Goal: Book appointment/travel/reservation

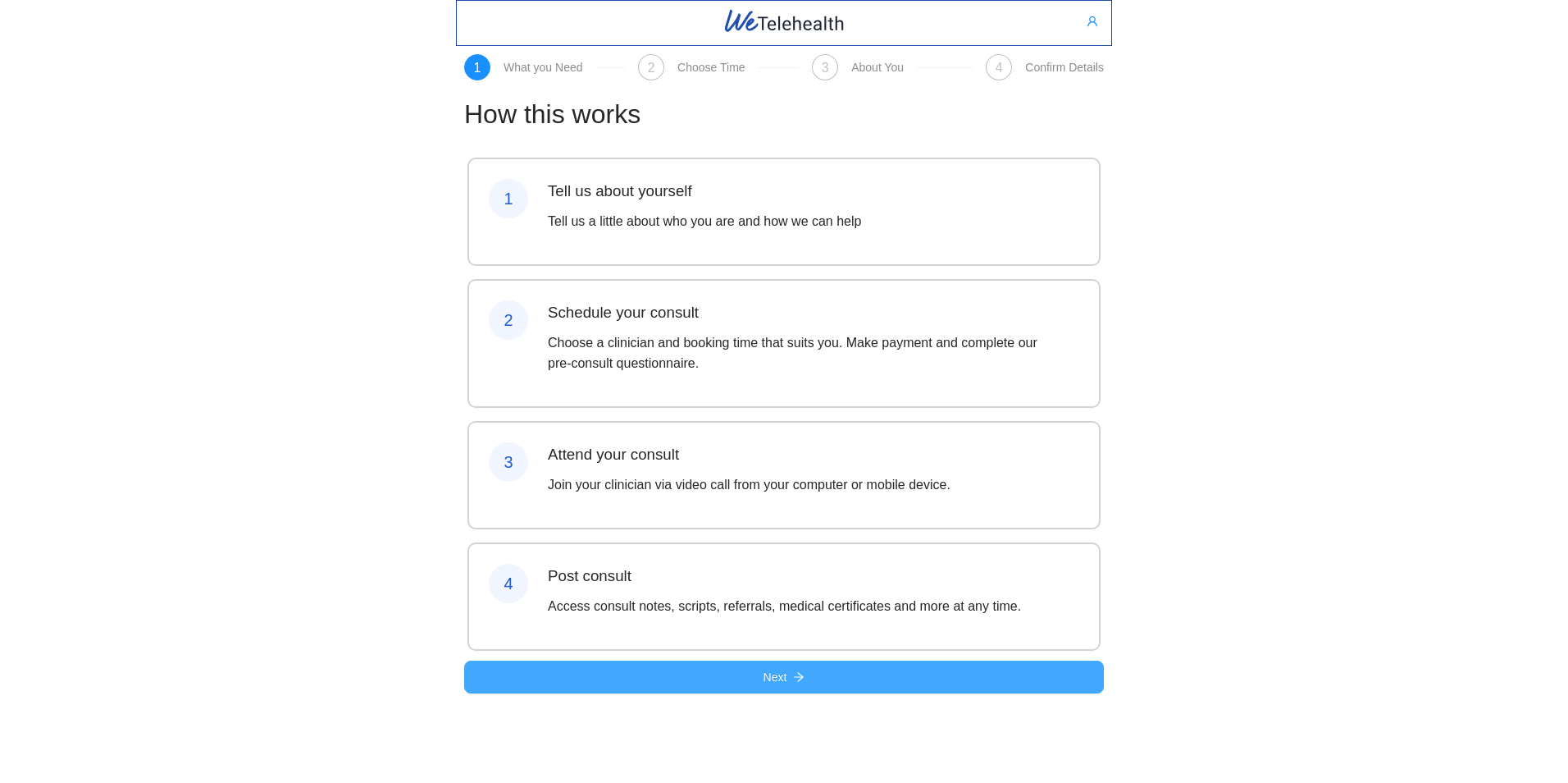
click at [769, 686] on span "Next" at bounding box center [776, 676] width 24 height 18
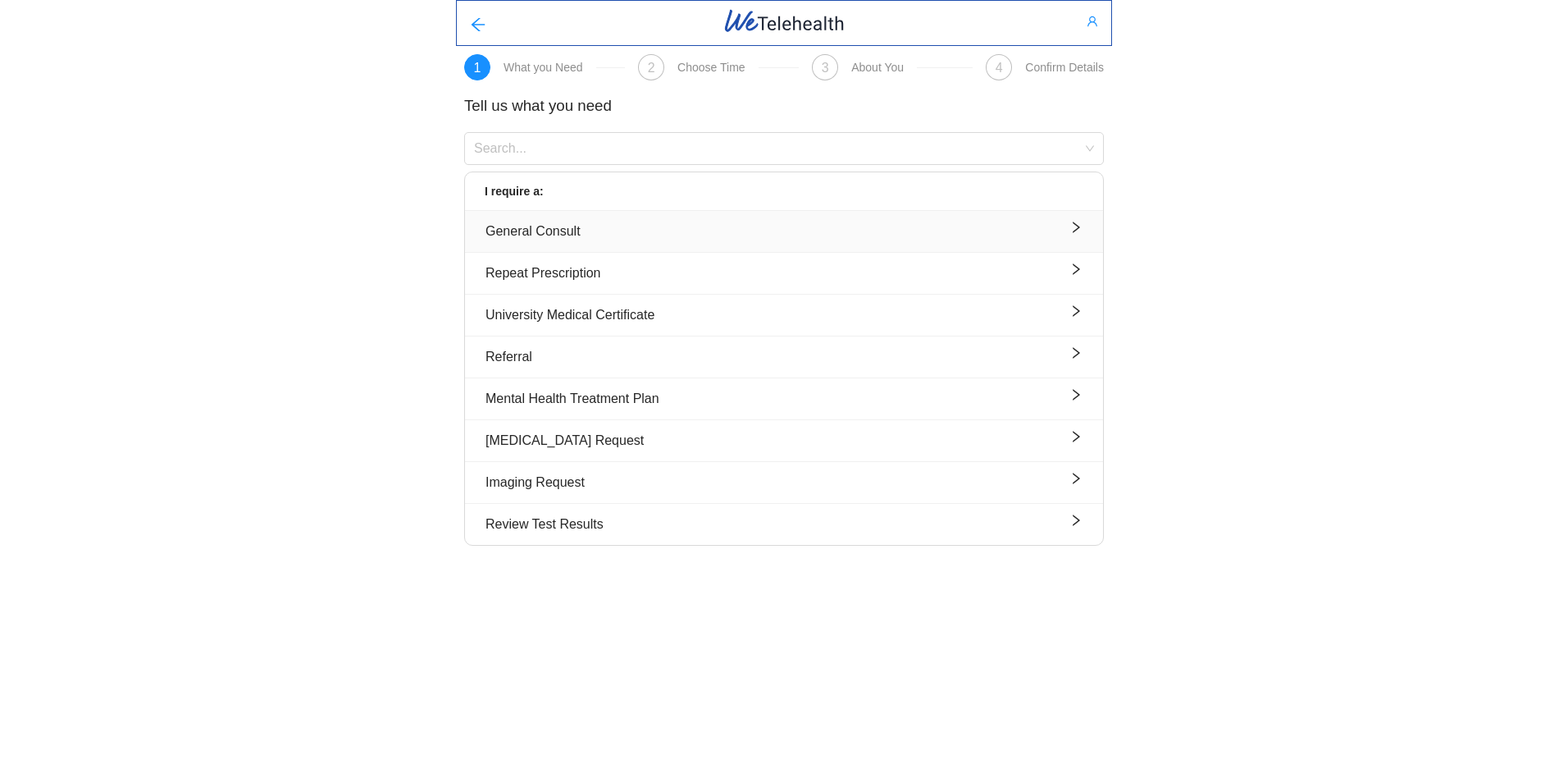
click at [539, 233] on div "General Consult" at bounding box center [784, 231] width 597 height 21
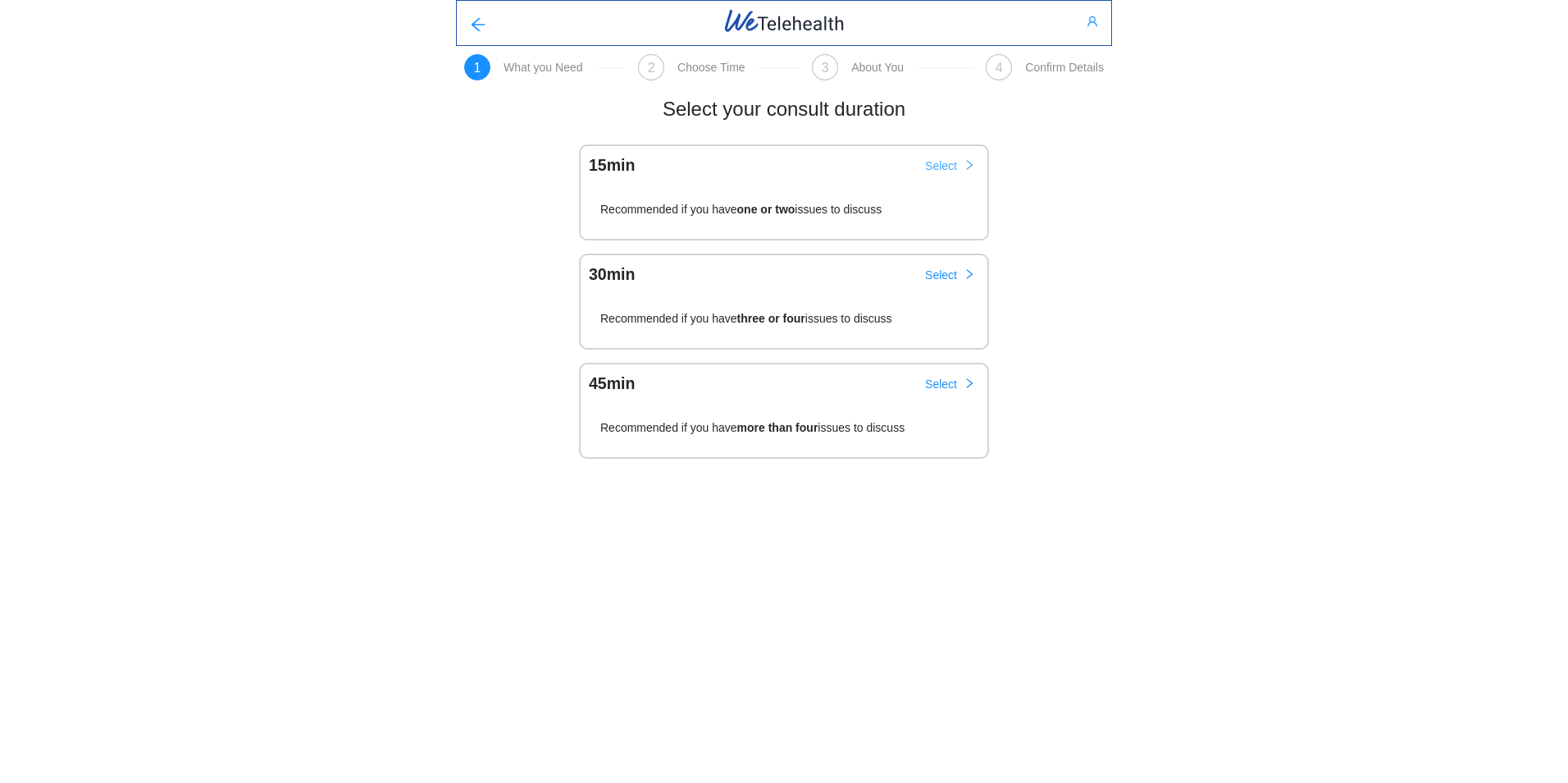
click at [937, 166] on span "Select" at bounding box center [941, 165] width 32 height 18
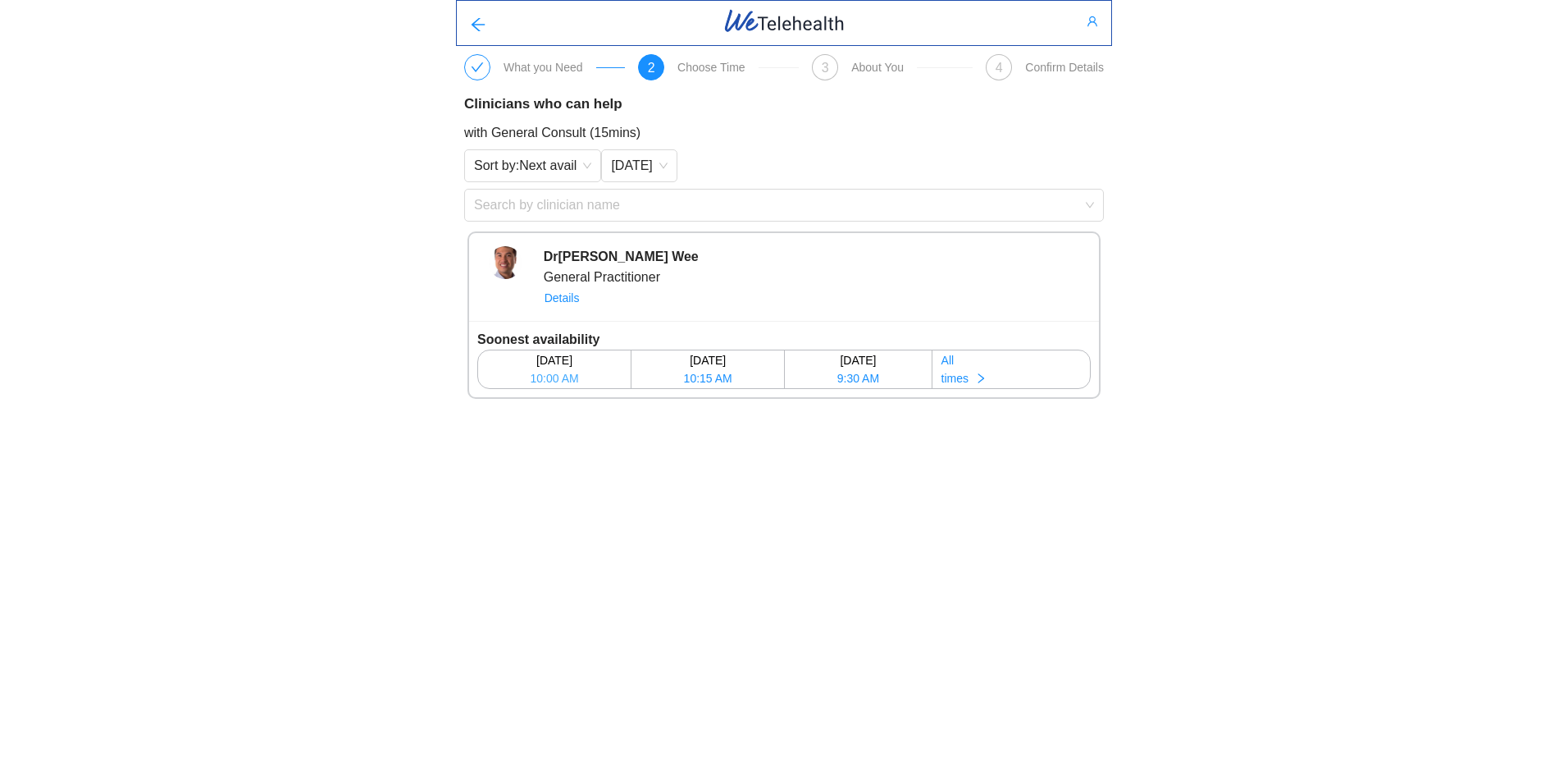
click at [555, 370] on span "10:00 AM" at bounding box center [554, 378] width 48 height 18
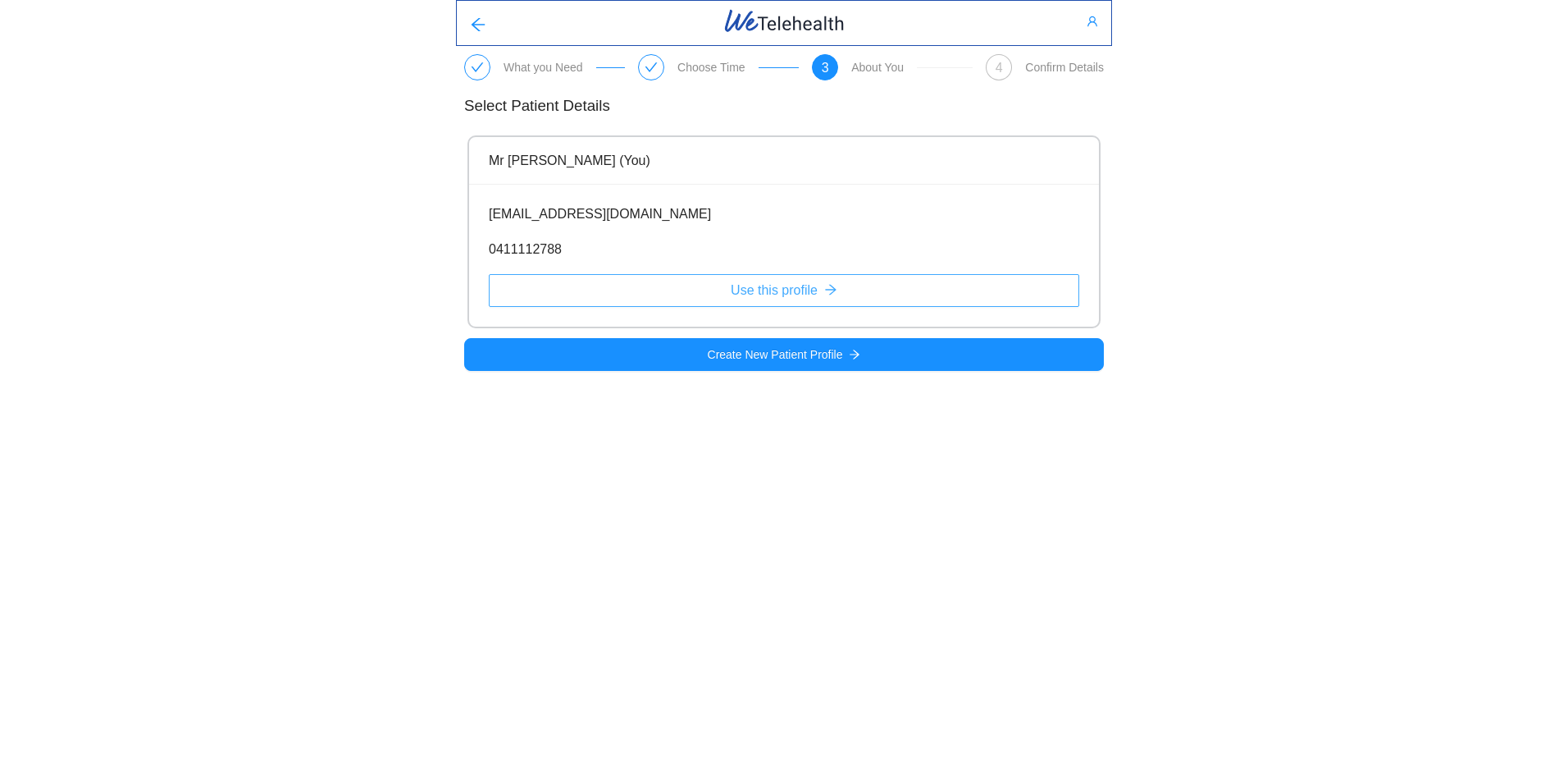
click at [767, 292] on span "Use this profile" at bounding box center [774, 291] width 87 height 21
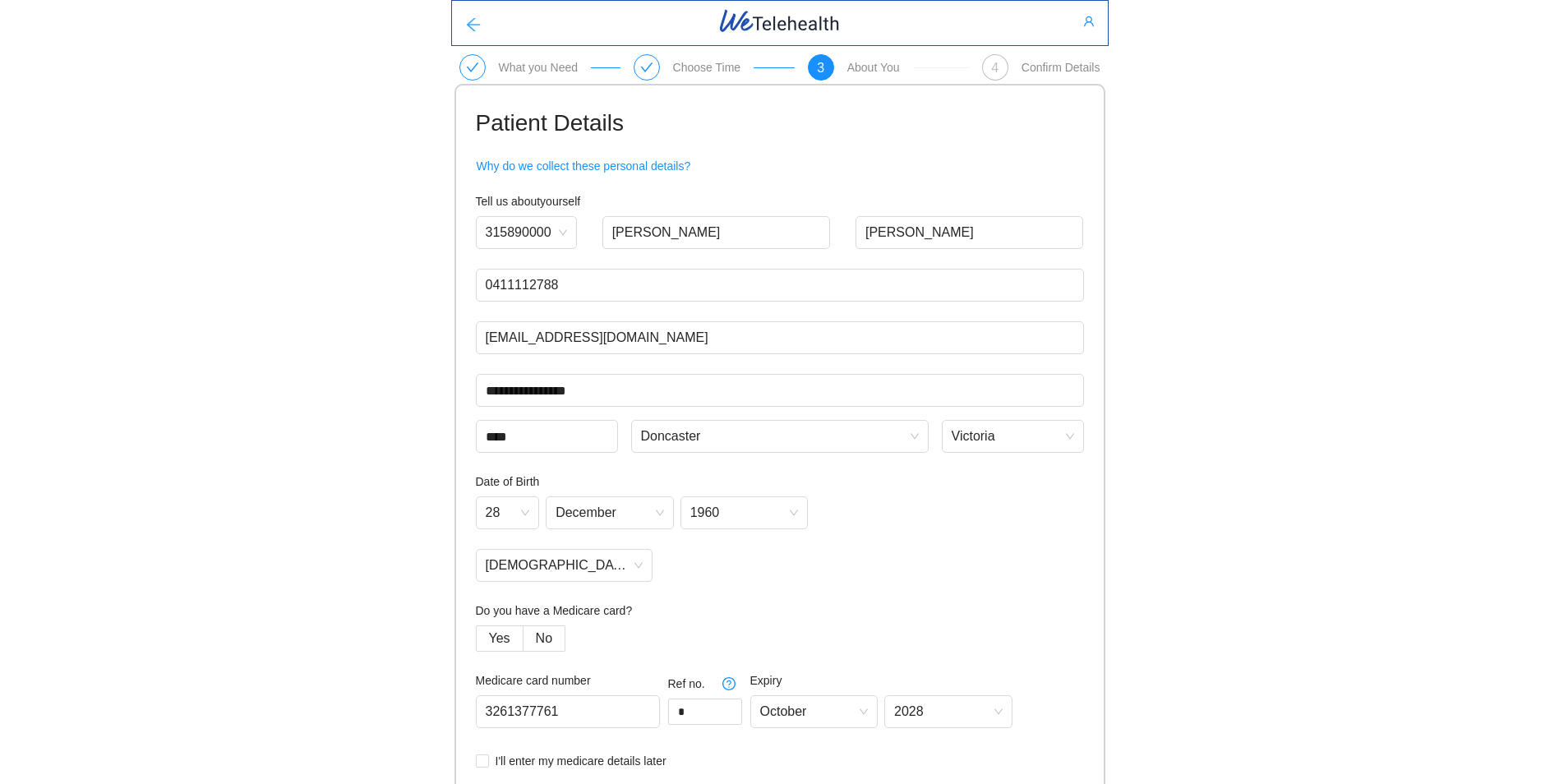
click at [466, 24] on icon "arrow-left" at bounding box center [473, 24] width 16 height 16
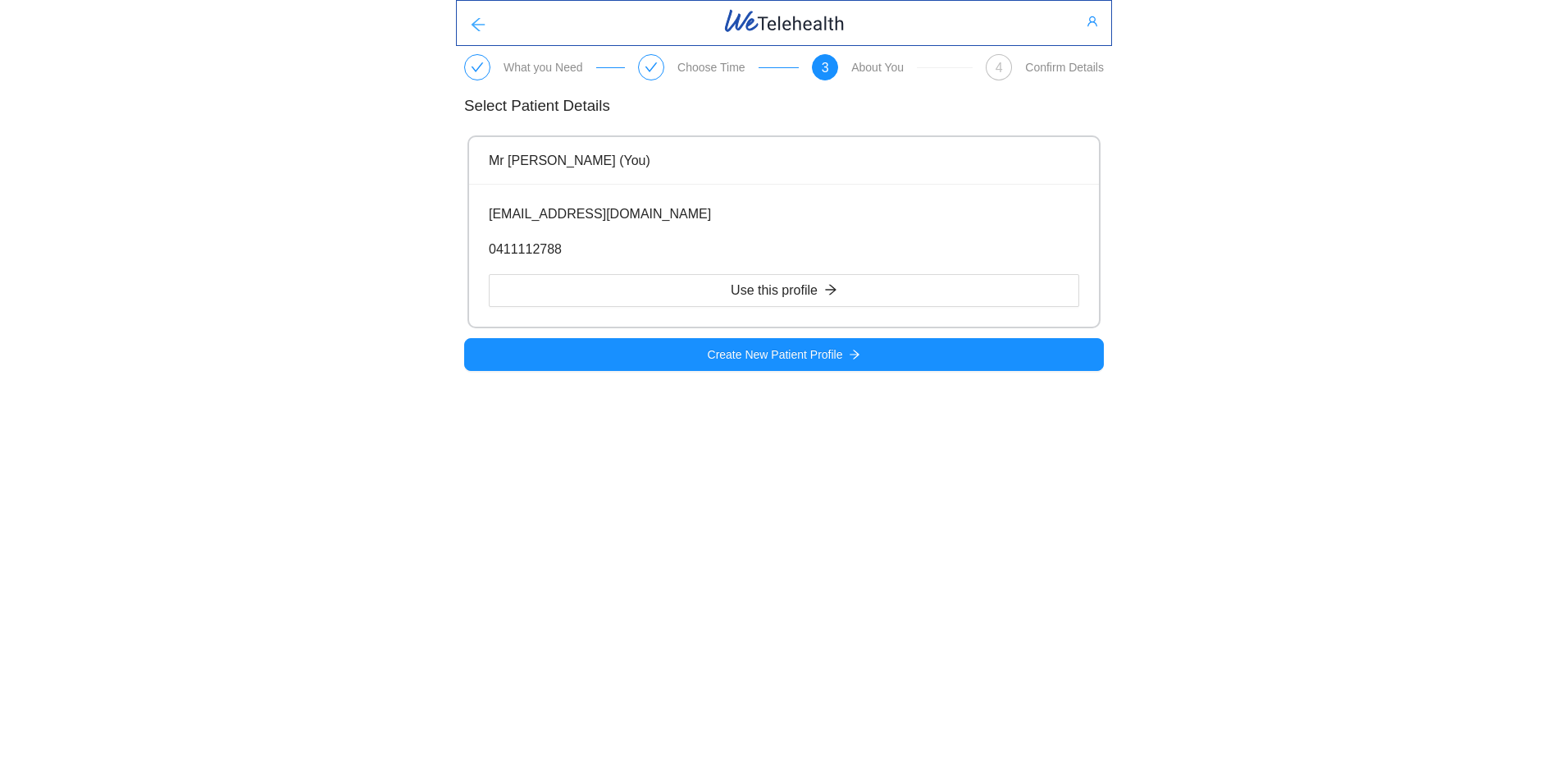
click at [477, 27] on icon "arrow-left" at bounding box center [478, 24] width 16 height 16
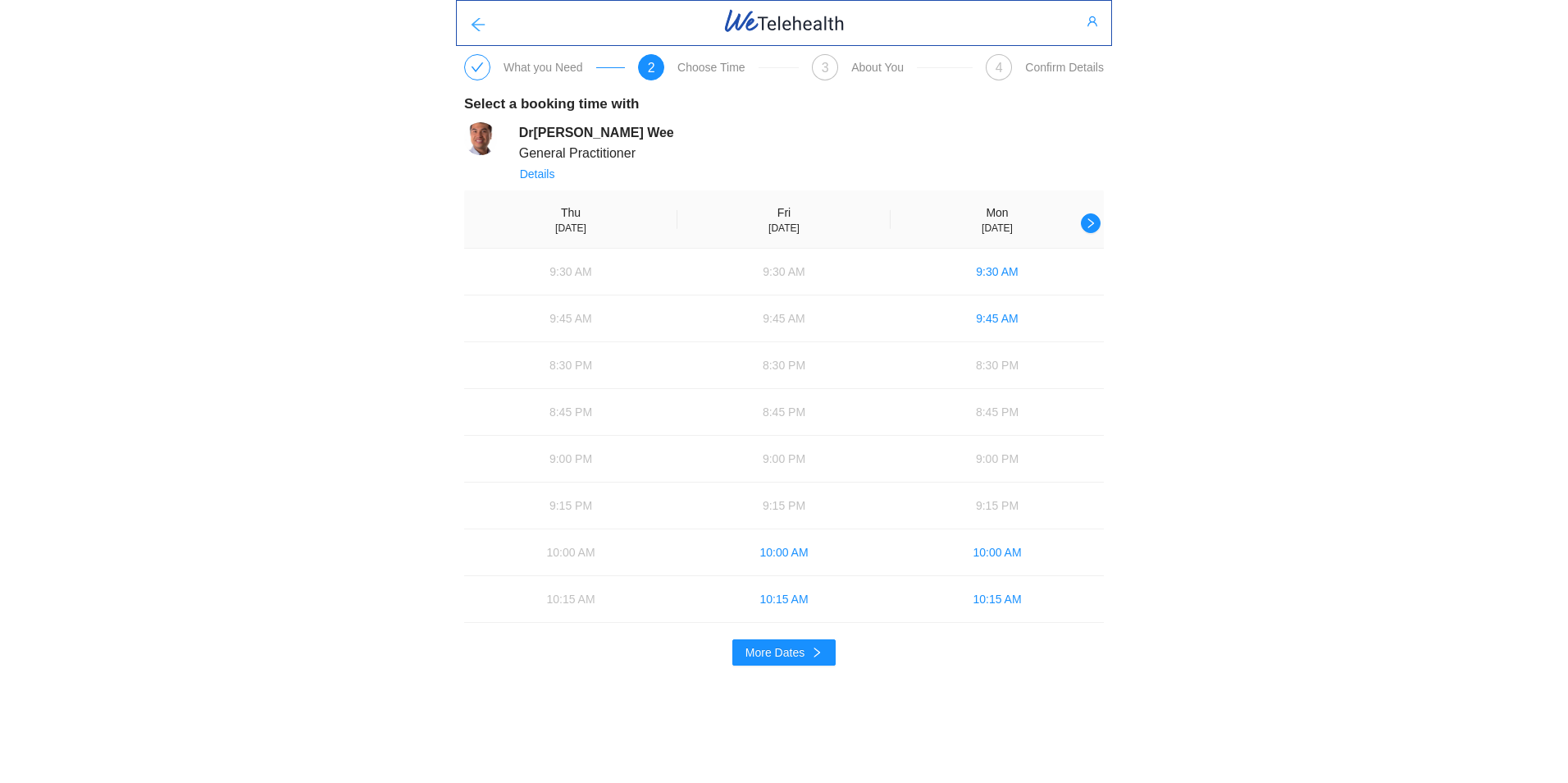
click at [479, 26] on icon "arrow-left" at bounding box center [478, 24] width 16 height 16
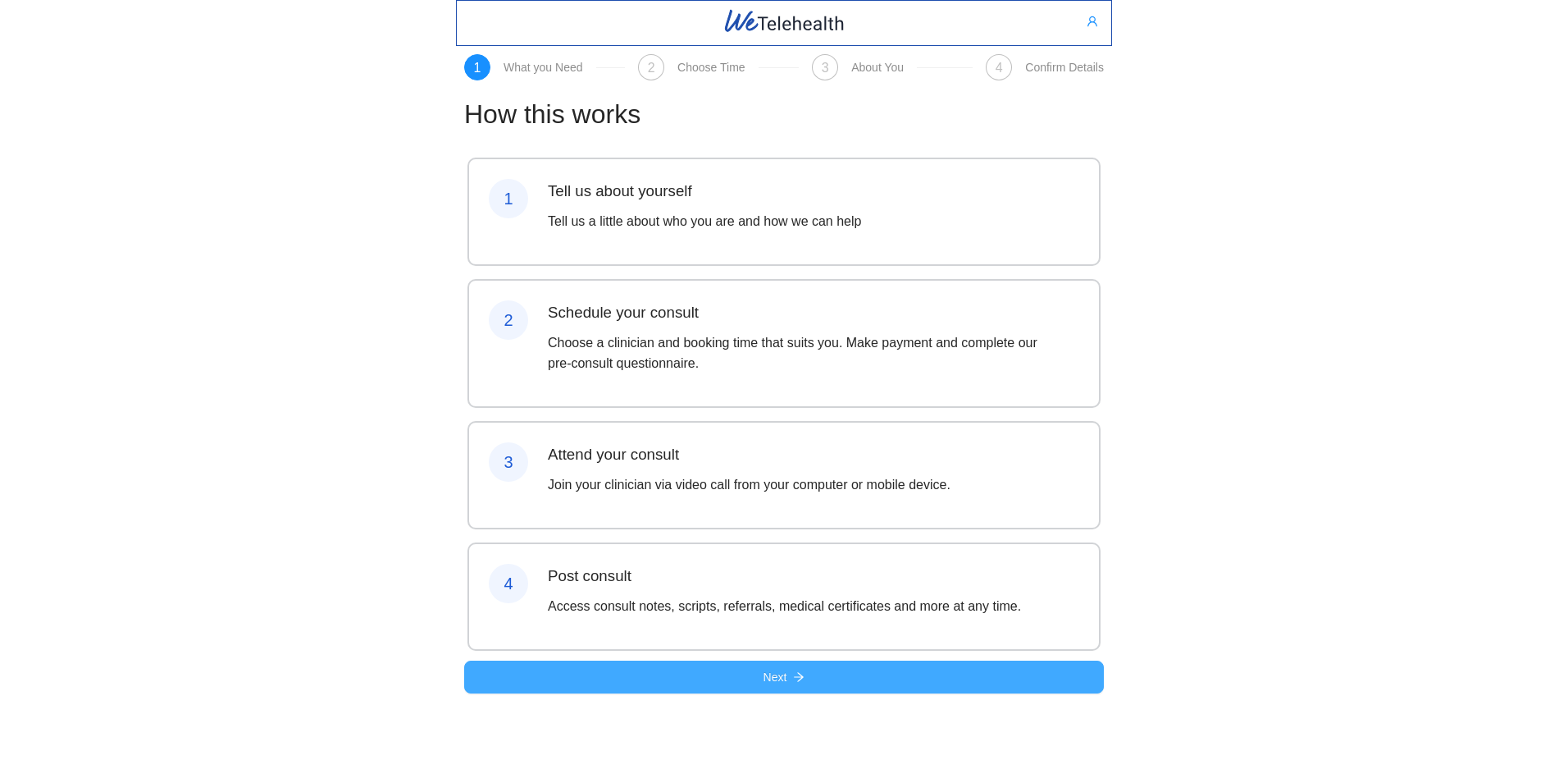
click at [778, 686] on span "Next" at bounding box center [776, 676] width 24 height 18
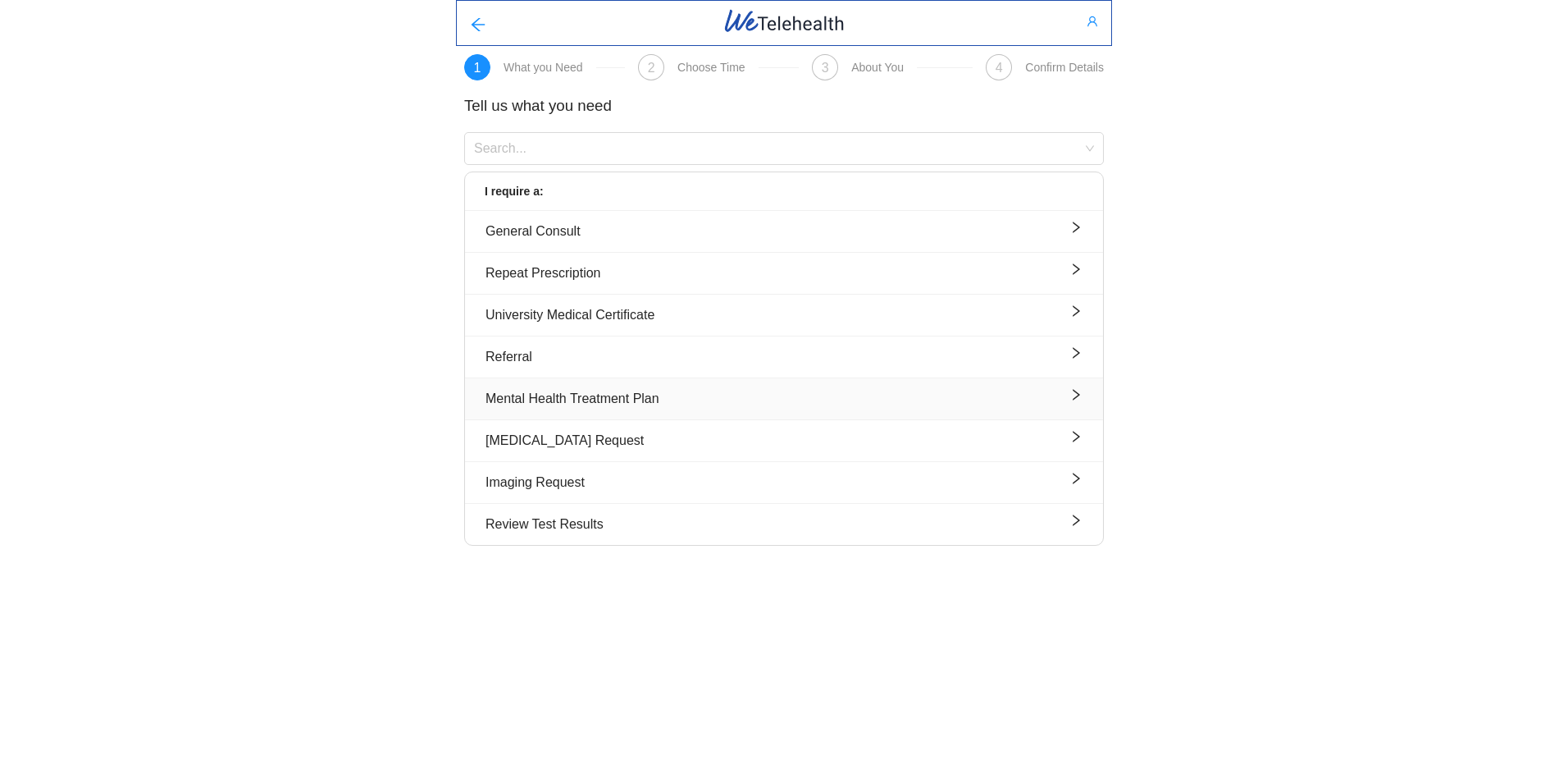
click at [1076, 398] on icon "right" at bounding box center [1077, 395] width 8 height 11
